Goal: Find specific page/section: Find specific page/section

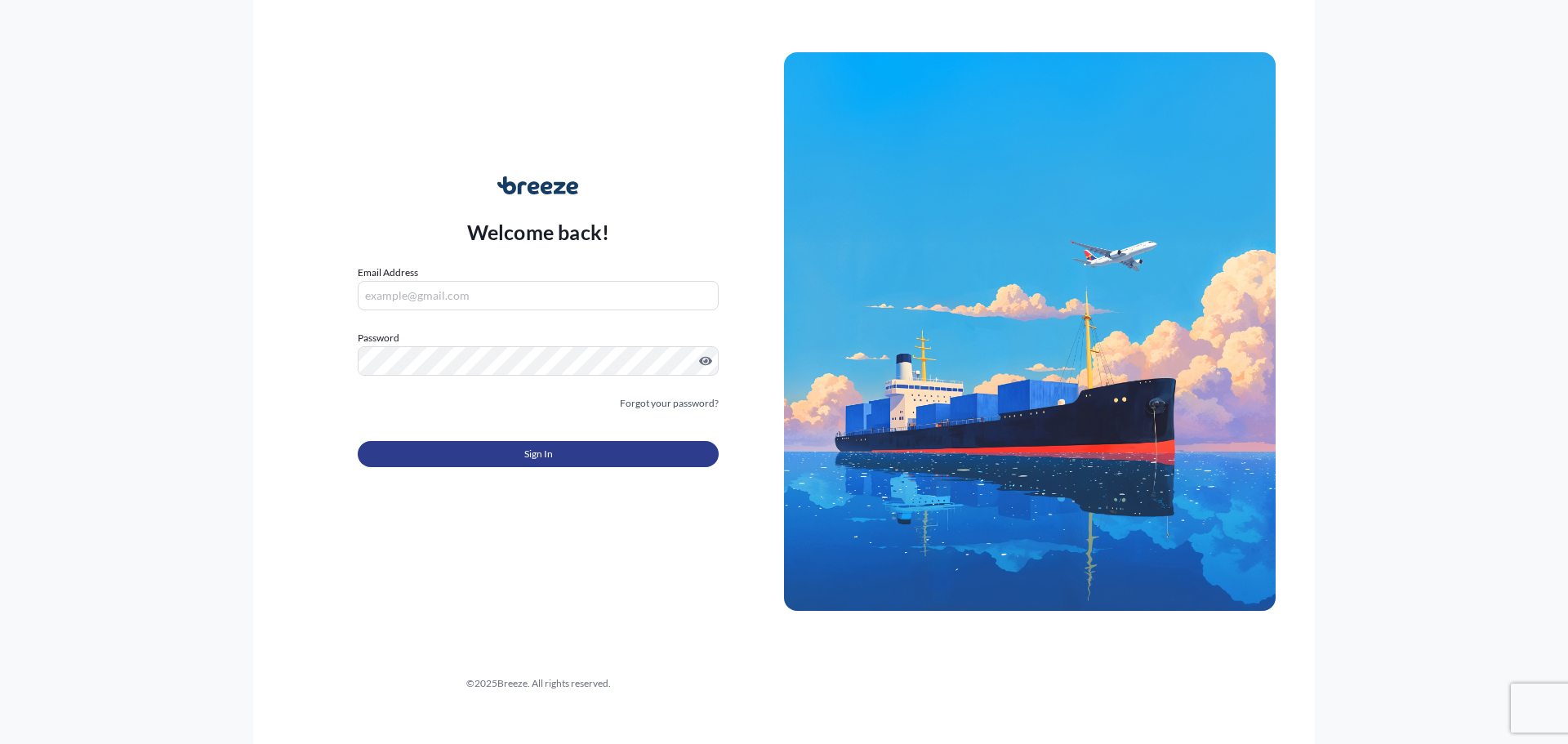
type input "[PERSON_NAME][EMAIL_ADDRESS][PERSON_NAME][DOMAIN_NAME]"
click at [560, 452] on button "Sign In" at bounding box center [538, 453] width 361 height 26
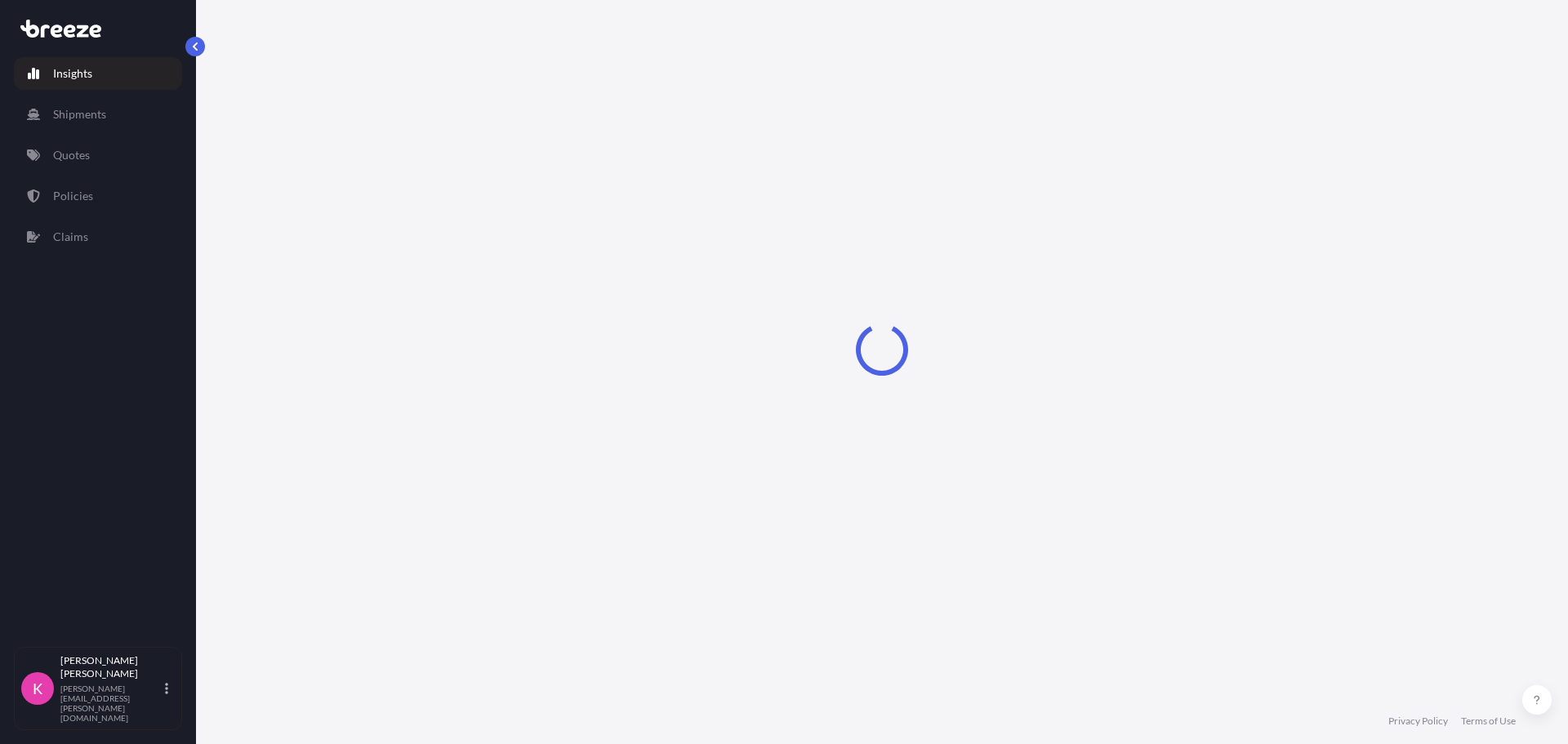
select select "2025"
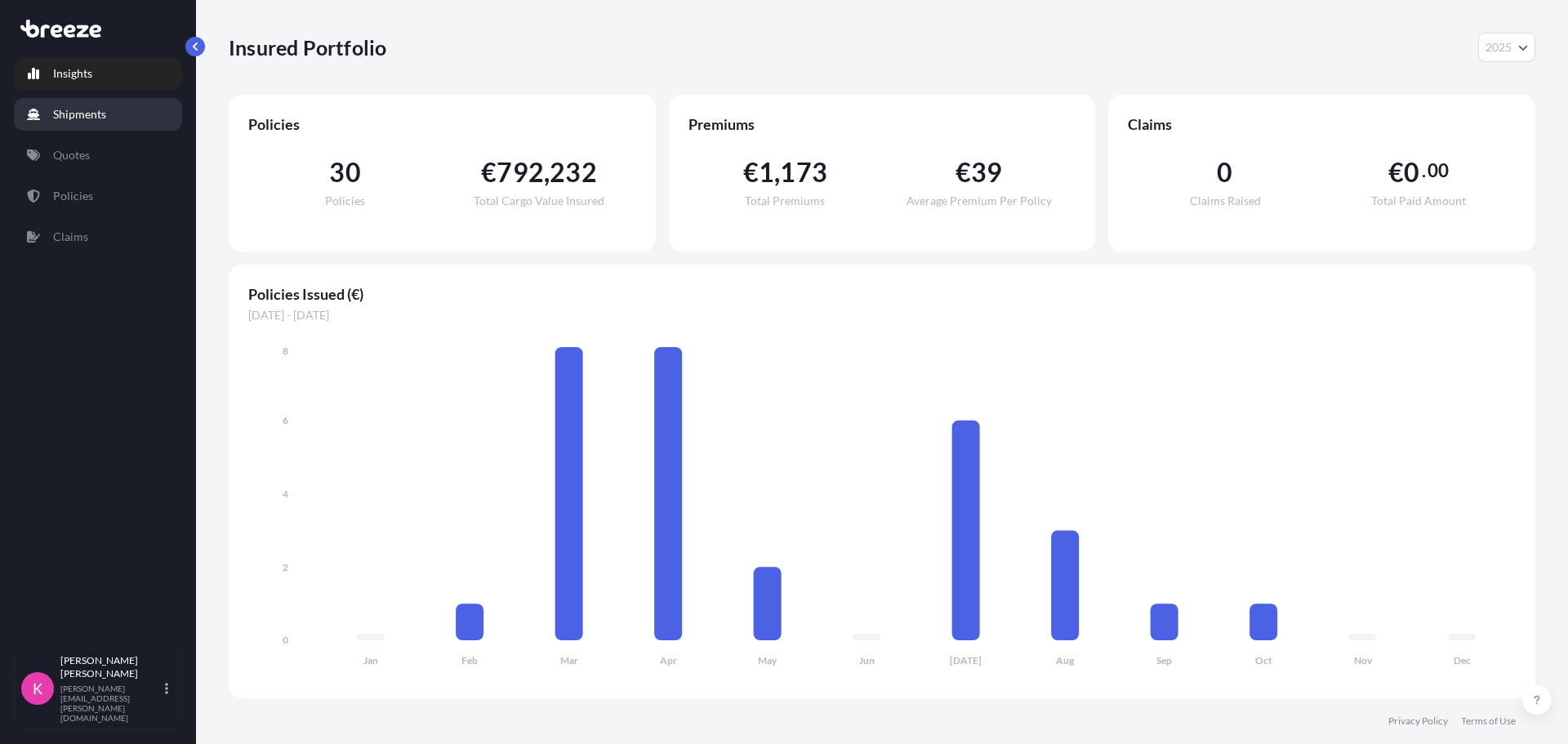
click at [126, 112] on link "Shipments" at bounding box center [97, 114] width 168 height 33
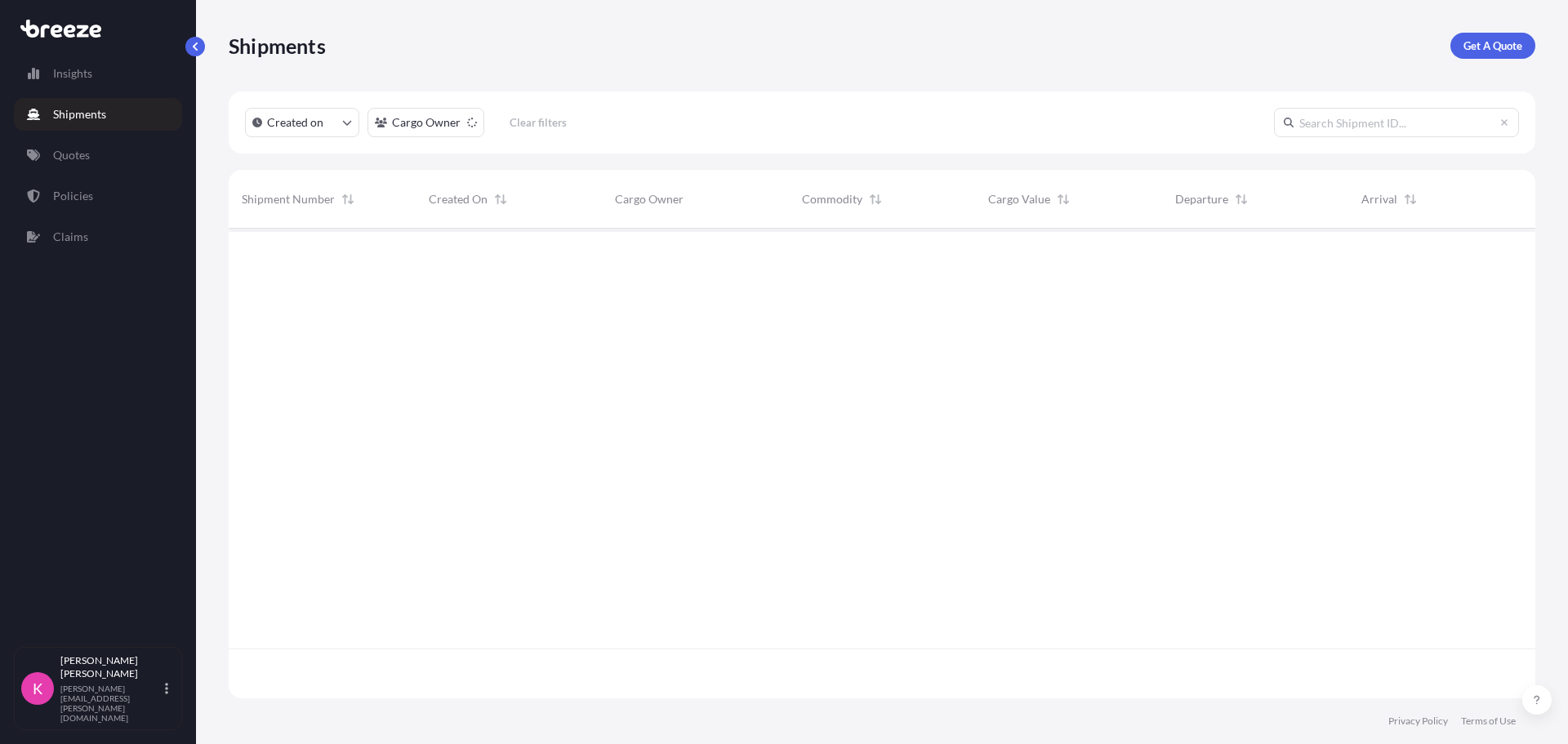
scroll to position [516, 1294]
click at [95, 146] on link "Quotes" at bounding box center [97, 155] width 168 height 33
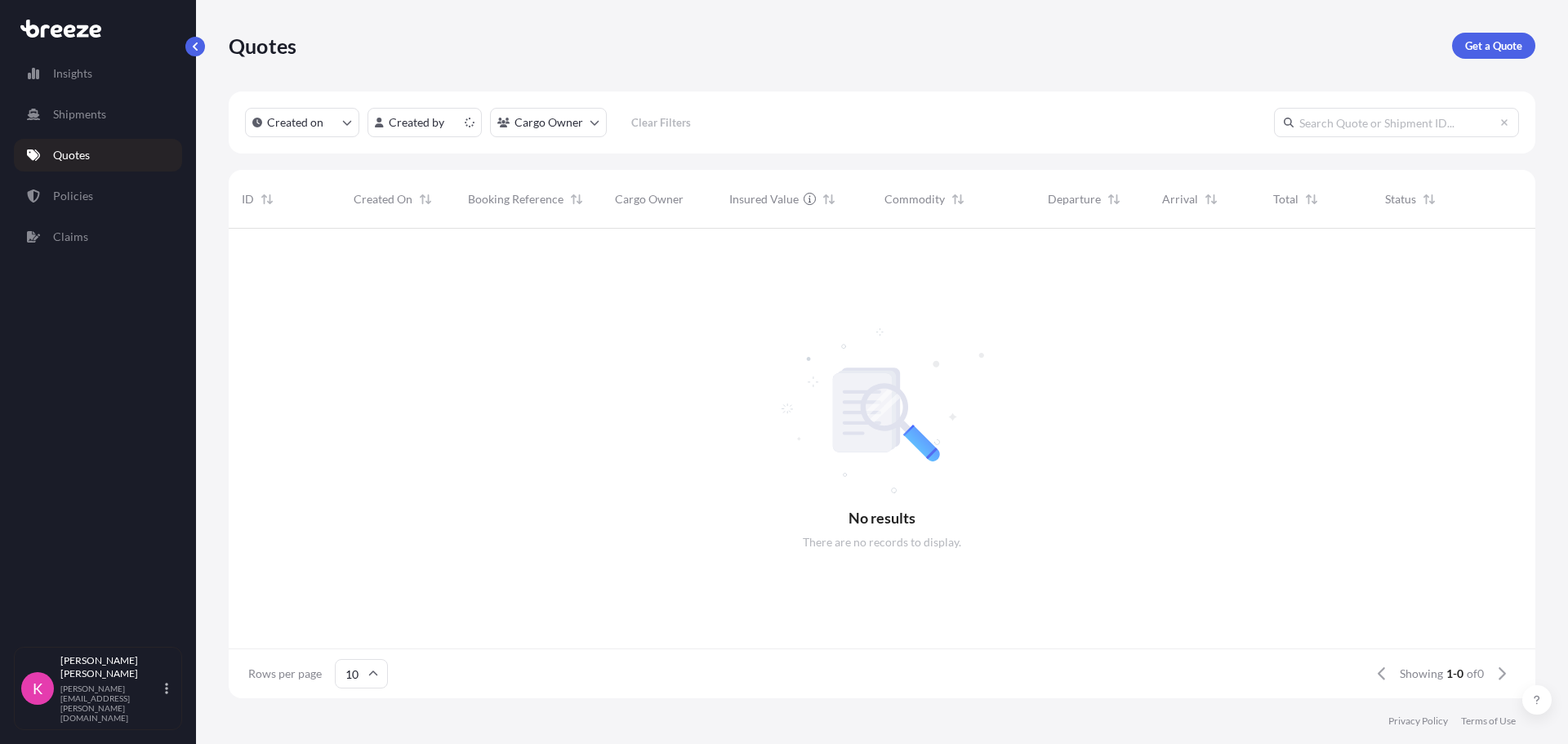
scroll to position [13, 13]
